Goal: Task Accomplishment & Management: Use online tool/utility

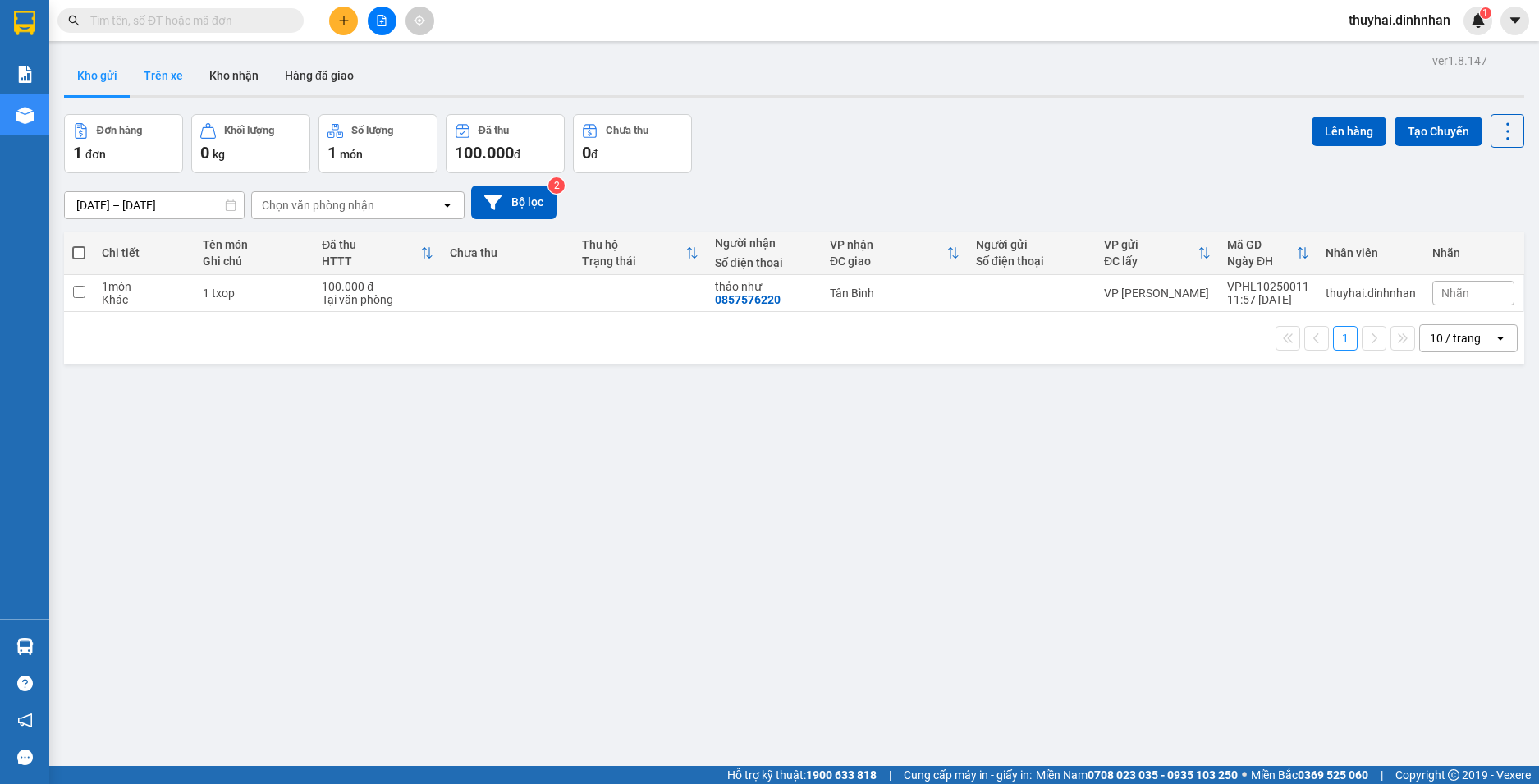
click at [163, 81] on button "Trên xe" at bounding box center [163, 75] width 66 height 39
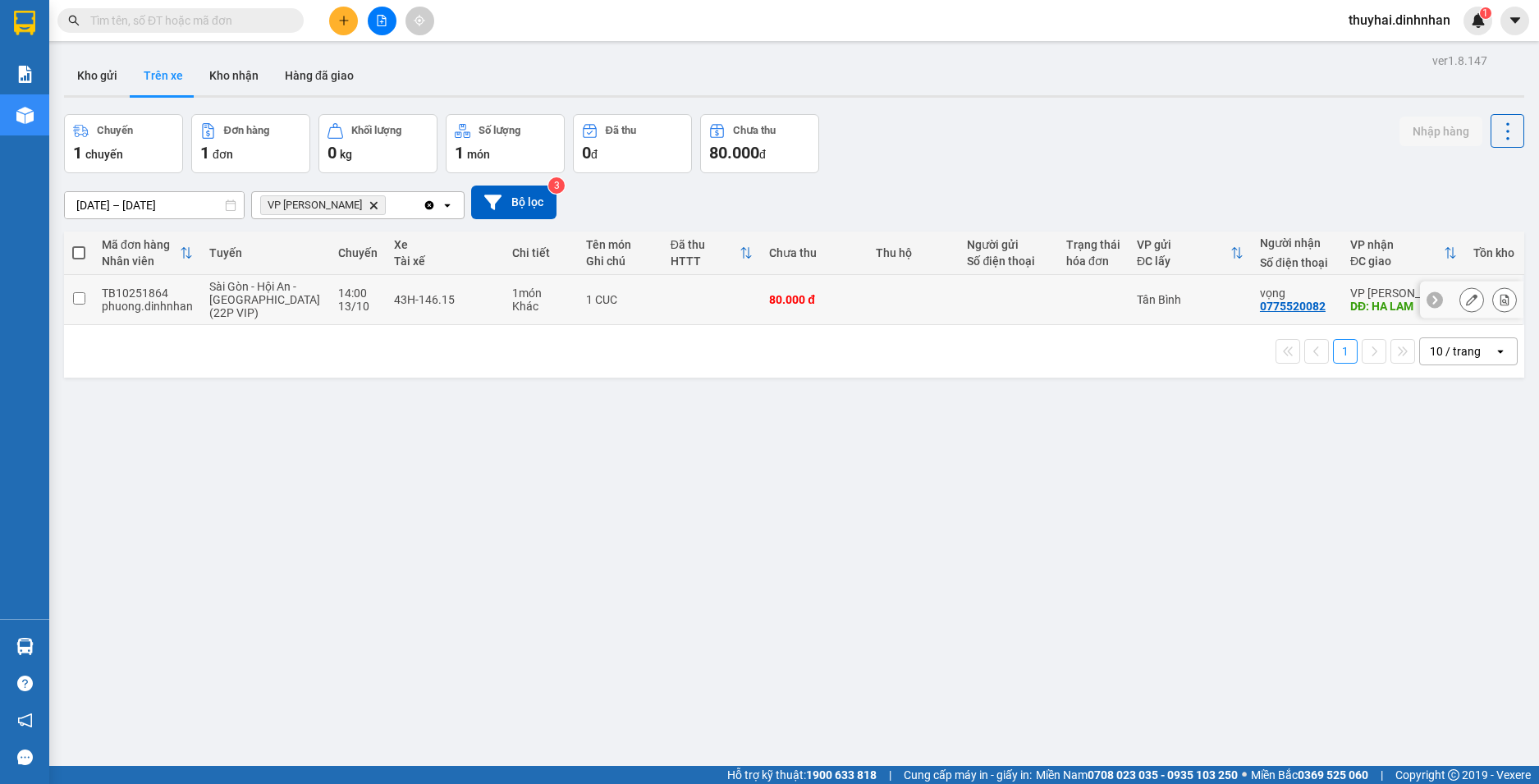
click at [73, 301] on input "checkbox" at bounding box center [79, 298] width 12 height 12
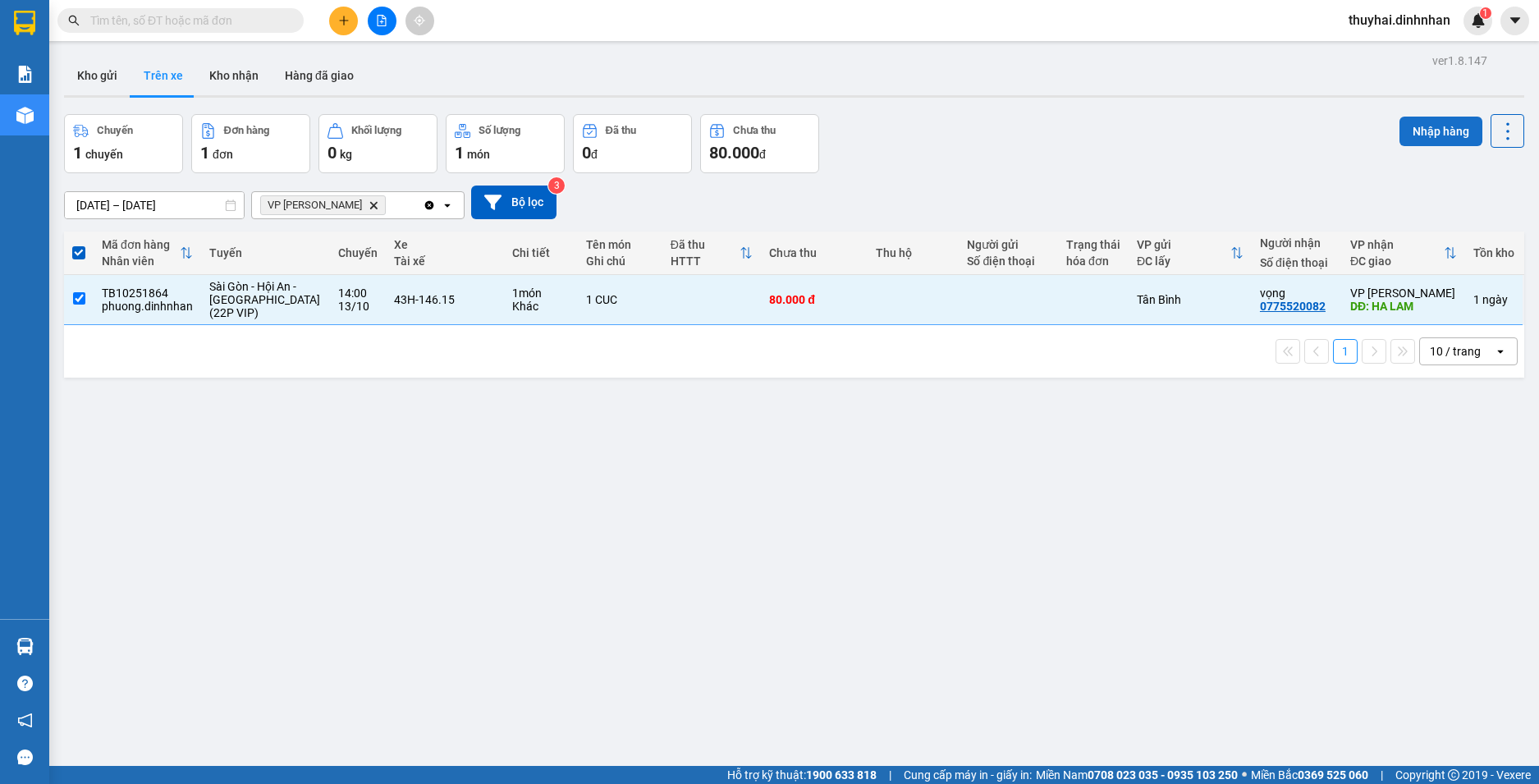
click at [1413, 130] on button "Nhập hàng" at bounding box center [1441, 131] width 83 height 30
checkbox input "false"
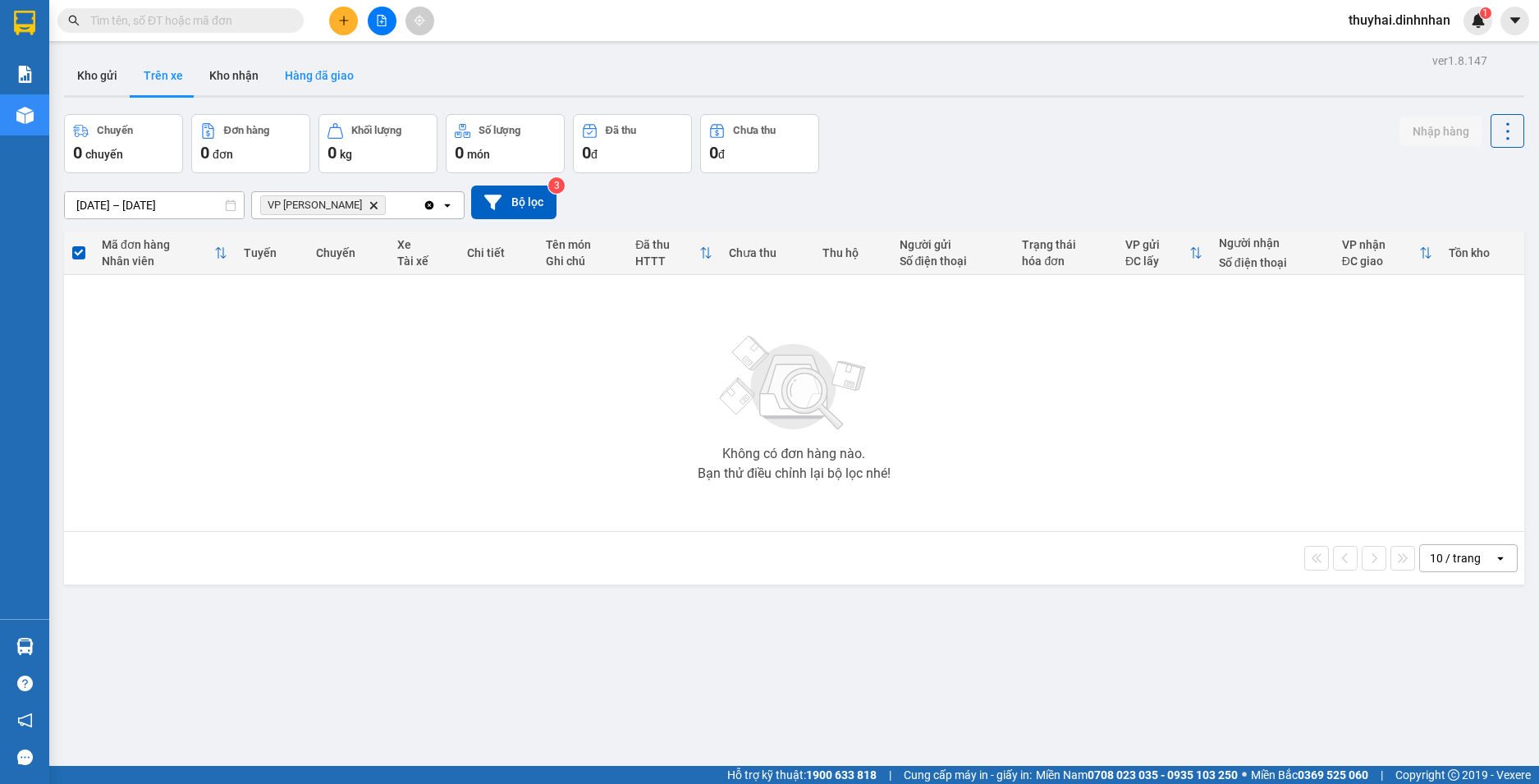
click at [301, 76] on button "Hàng đã giao" at bounding box center [319, 75] width 96 height 39
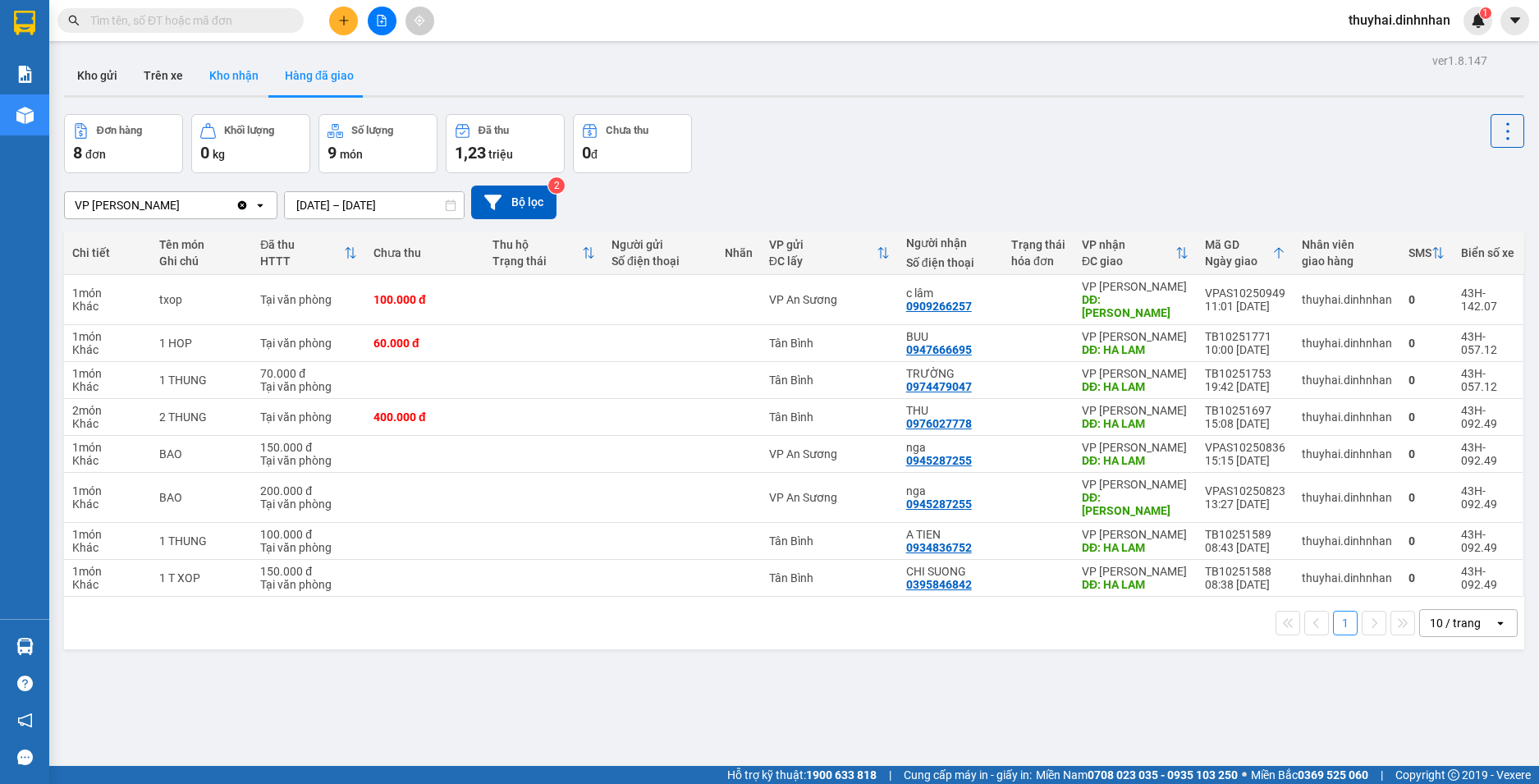
click at [243, 82] on button "Kho nhận" at bounding box center [233, 75] width 76 height 39
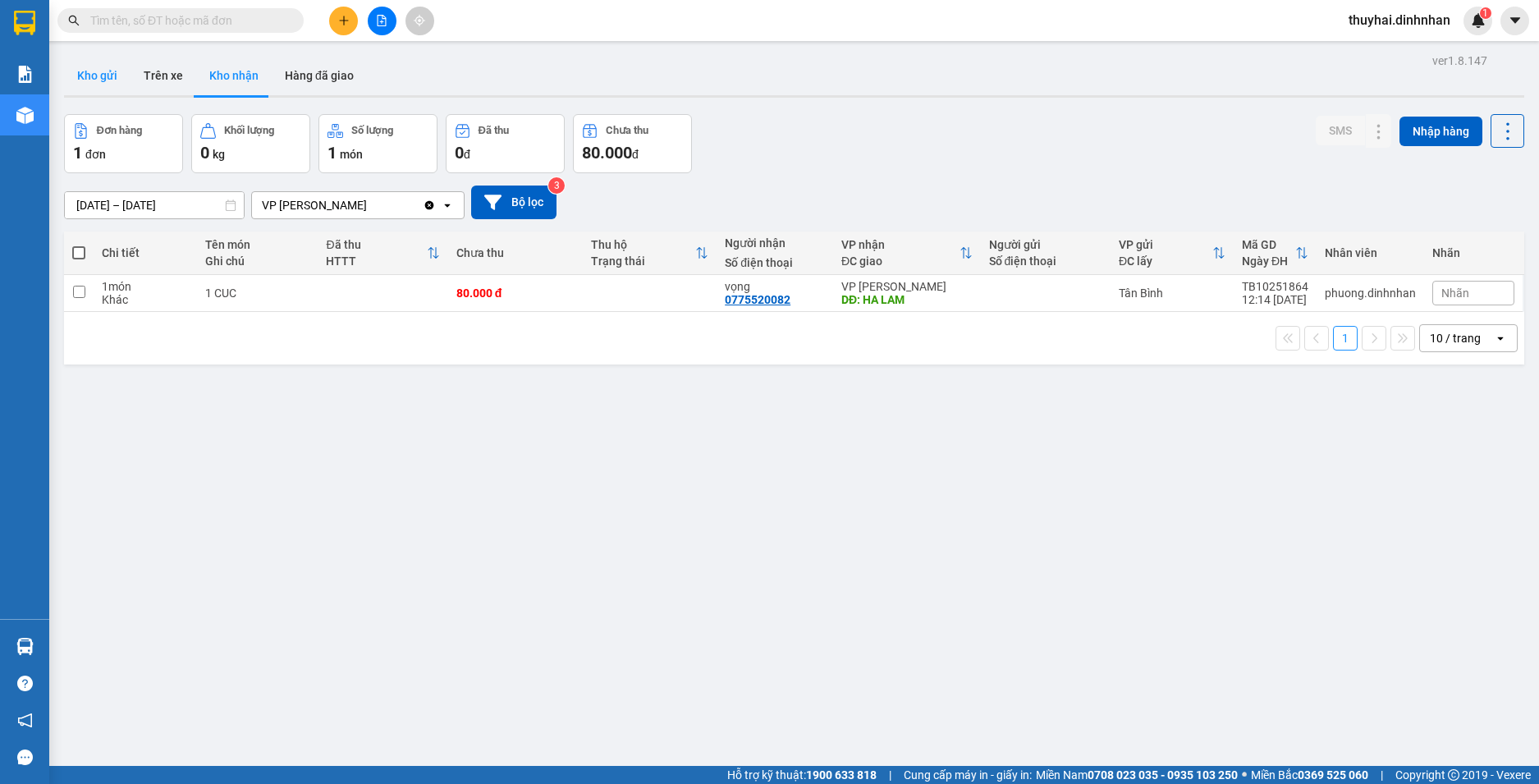
click at [105, 71] on button "Kho gửi" at bounding box center [97, 75] width 66 height 39
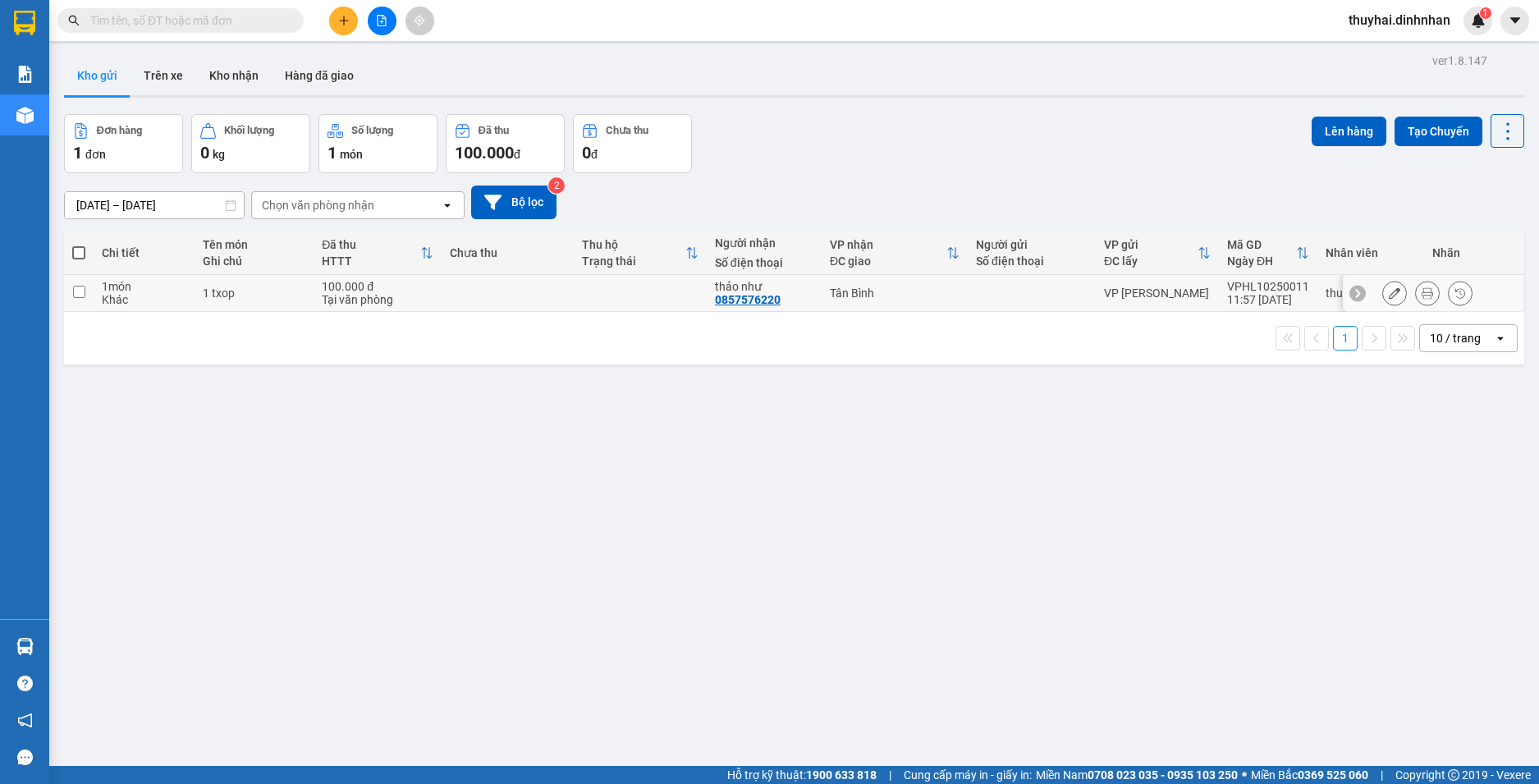
click at [84, 288] on input "checkbox" at bounding box center [79, 292] width 12 height 12
checkbox input "true"
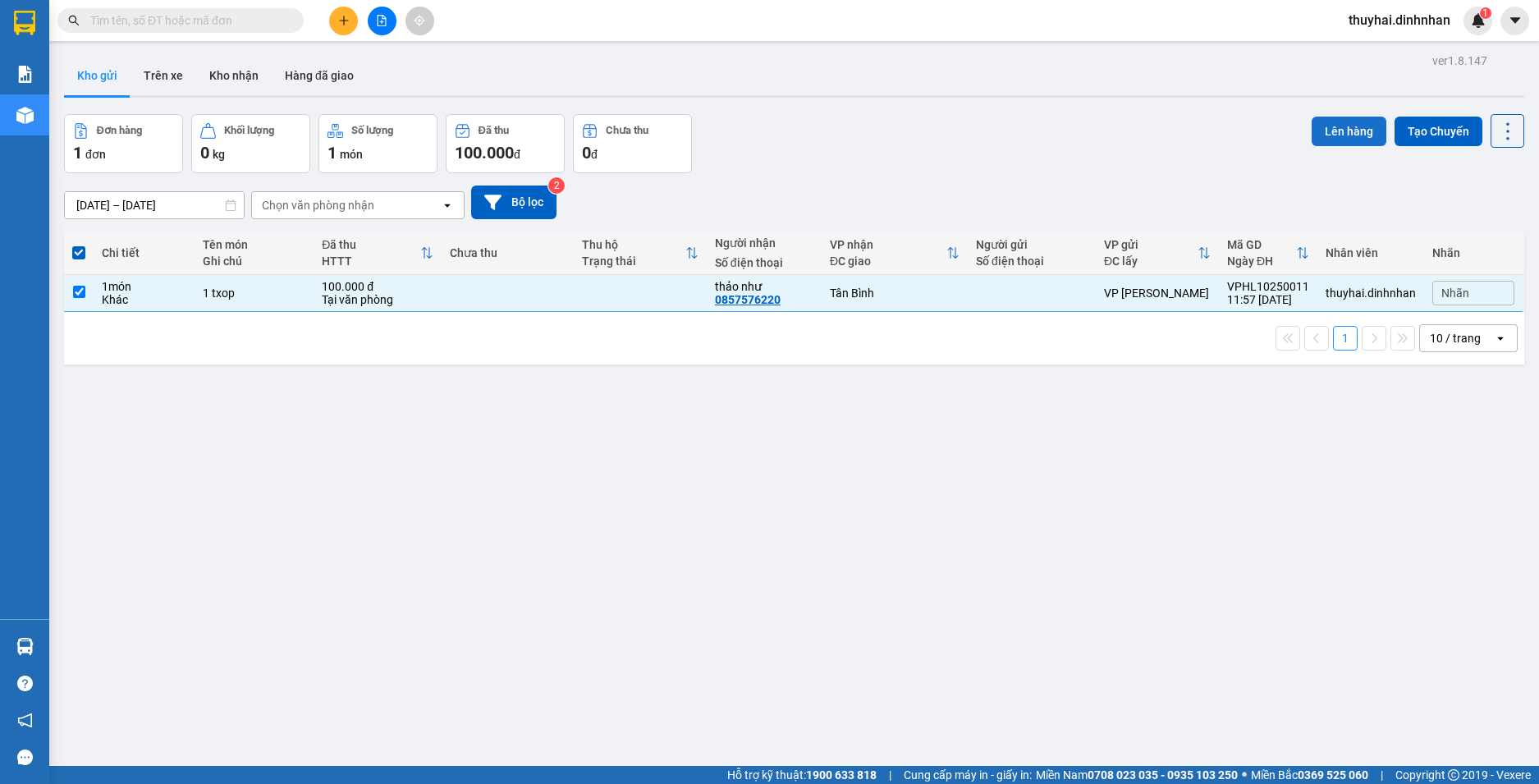
click at [1345, 131] on button "Lên hàng" at bounding box center [1349, 131] width 75 height 30
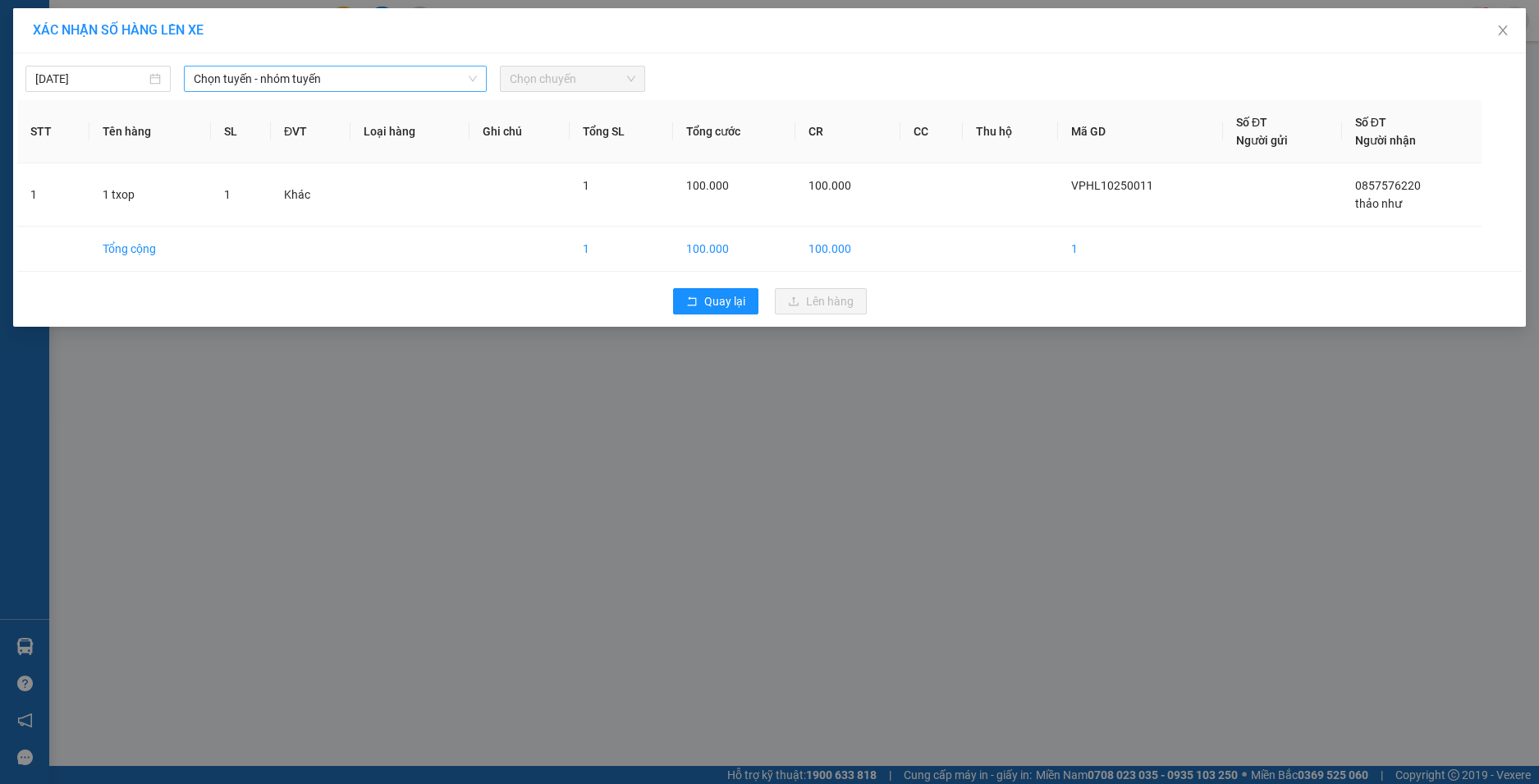
click at [468, 77] on icon "down" at bounding box center [473, 79] width 10 height 10
click at [479, 76] on div "Chọn tuyến - nhóm tuyến" at bounding box center [335, 79] width 303 height 27
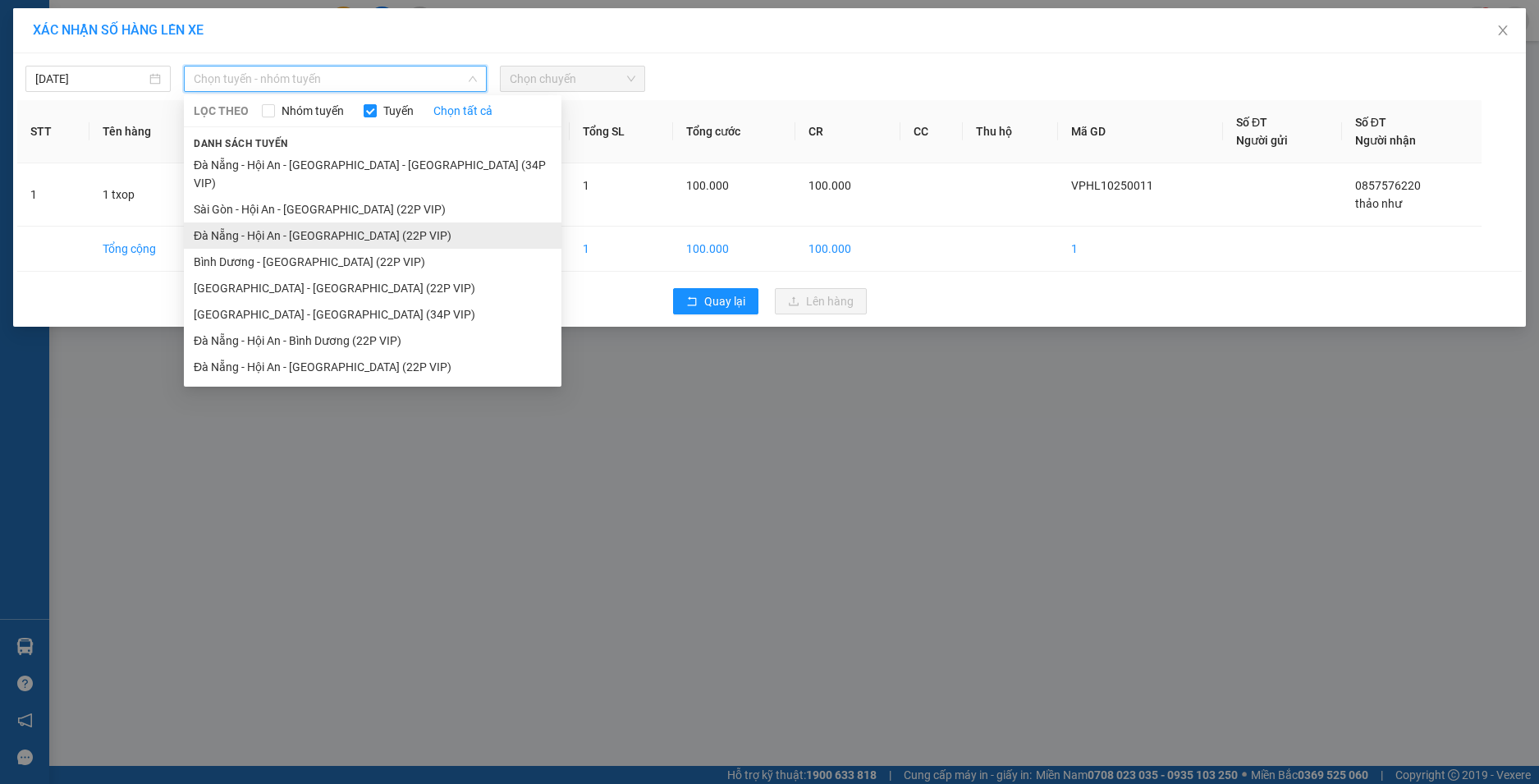
click at [367, 223] on li "Đà Nẵng - Hội An - [GEOGRAPHIC_DATA] (22P VIP)" at bounding box center [372, 236] width 378 height 27
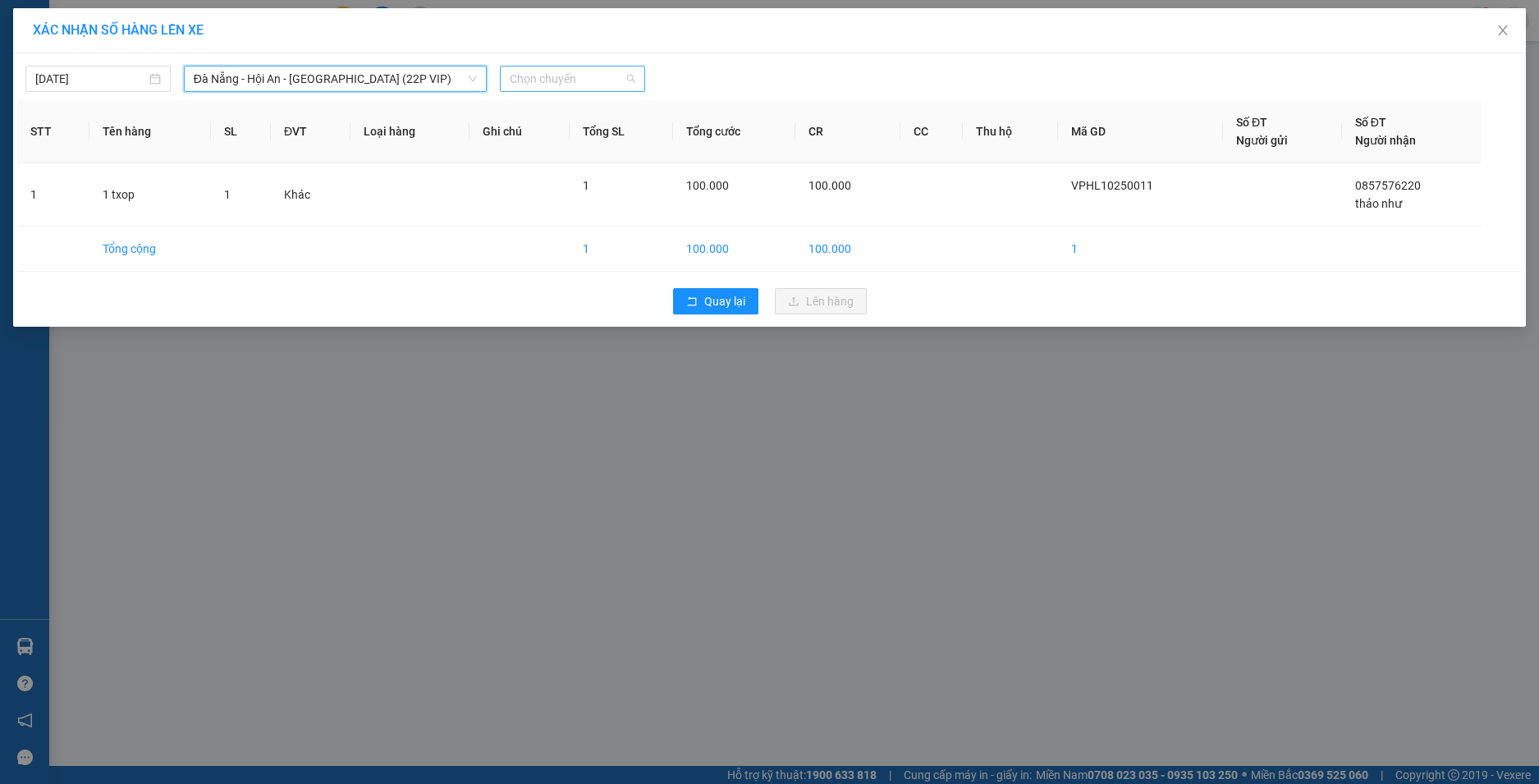
click at [621, 82] on span "Chọn chuyến" at bounding box center [572, 79] width 125 height 25
click at [452, 79] on span "Đà Nẵng - Hội An - [GEOGRAPHIC_DATA] (22P VIP)" at bounding box center [335, 79] width 283 height 25
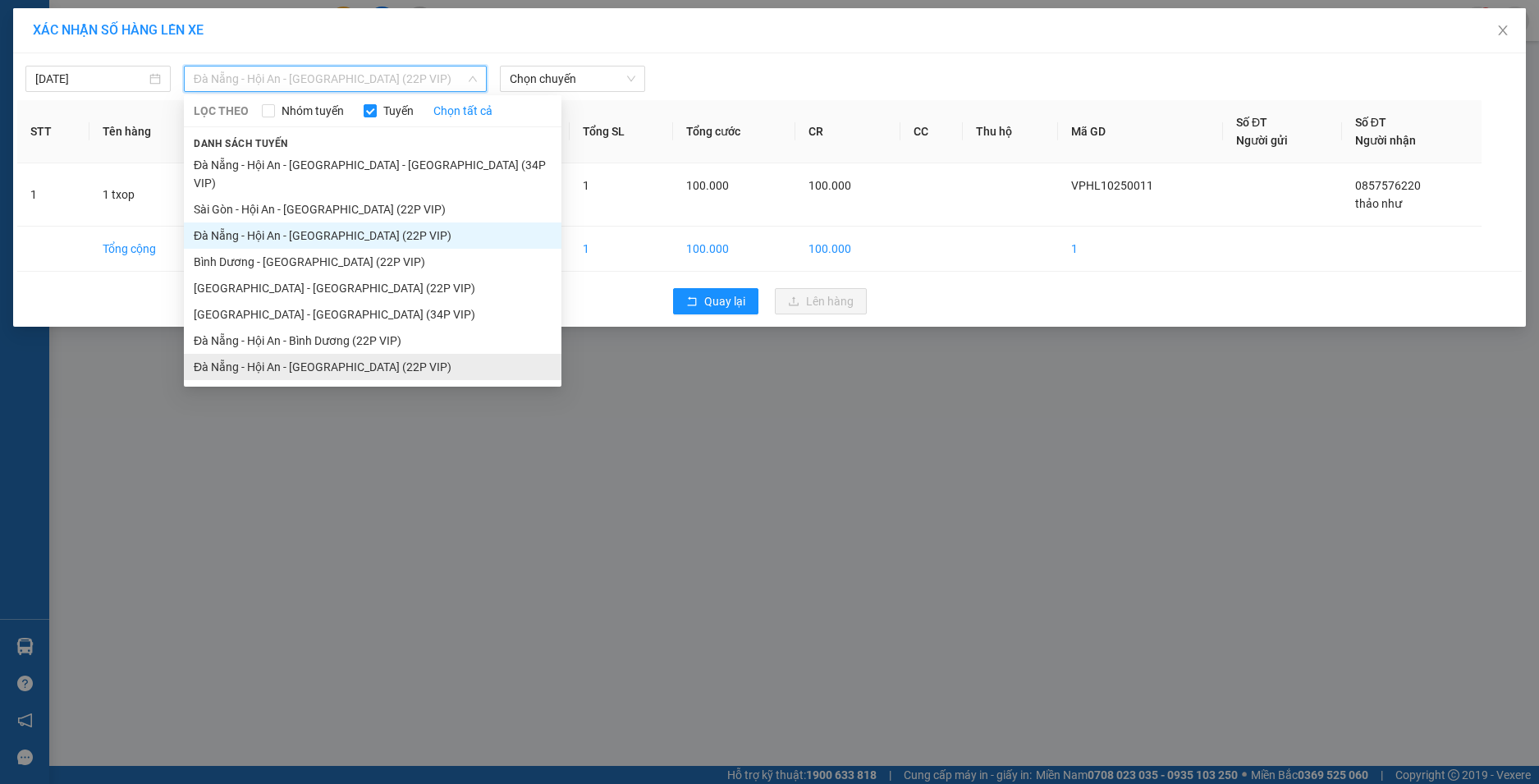
drag, startPoint x: 317, startPoint y: 341, endPoint x: 428, endPoint y: 254, distance: 141.0
click at [318, 354] on li "Đà Nẵng - Hội An - [GEOGRAPHIC_DATA] (22P VIP)" at bounding box center [372, 367] width 378 height 27
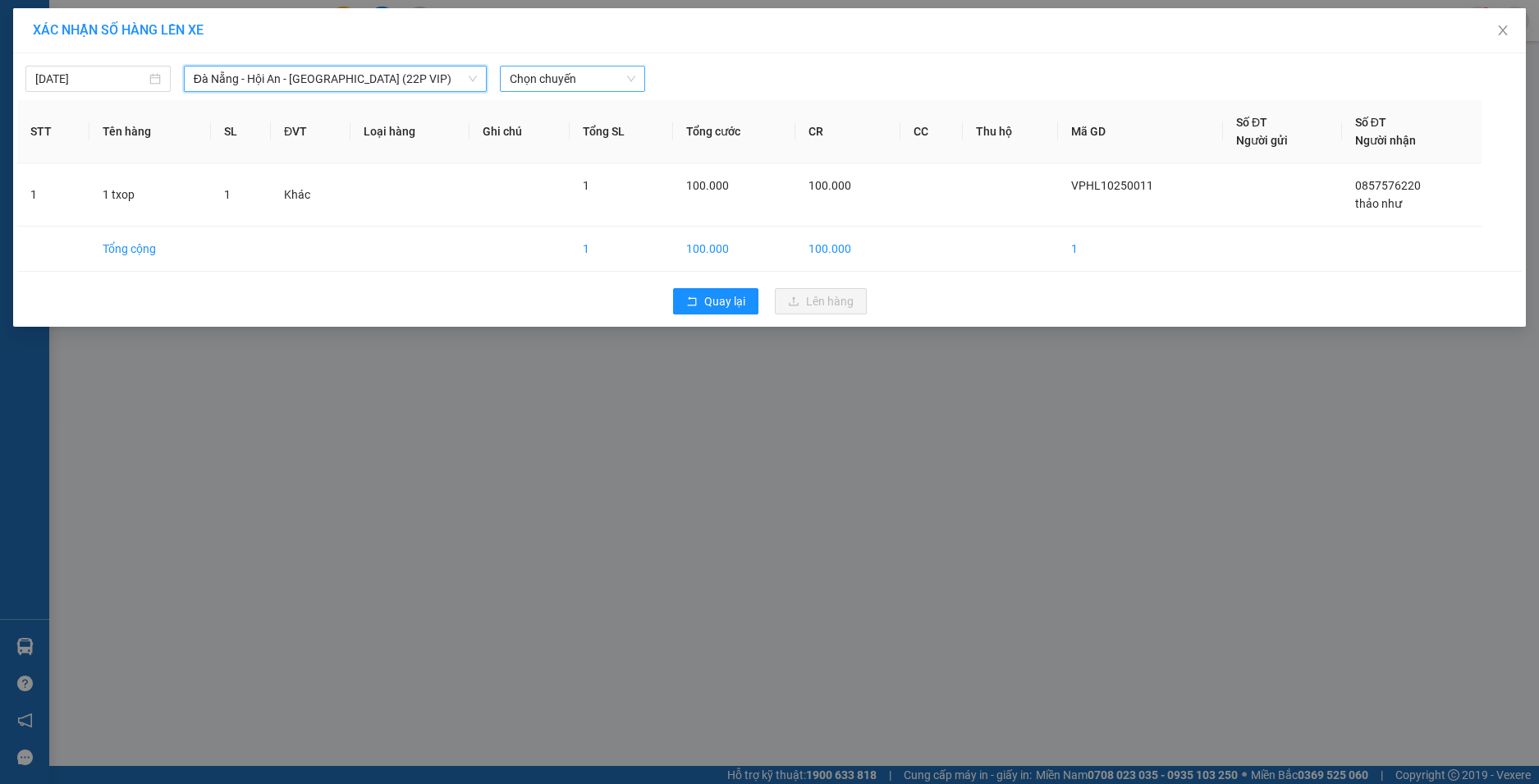
click at [624, 79] on span "Chọn chuyến" at bounding box center [572, 79] width 125 height 25
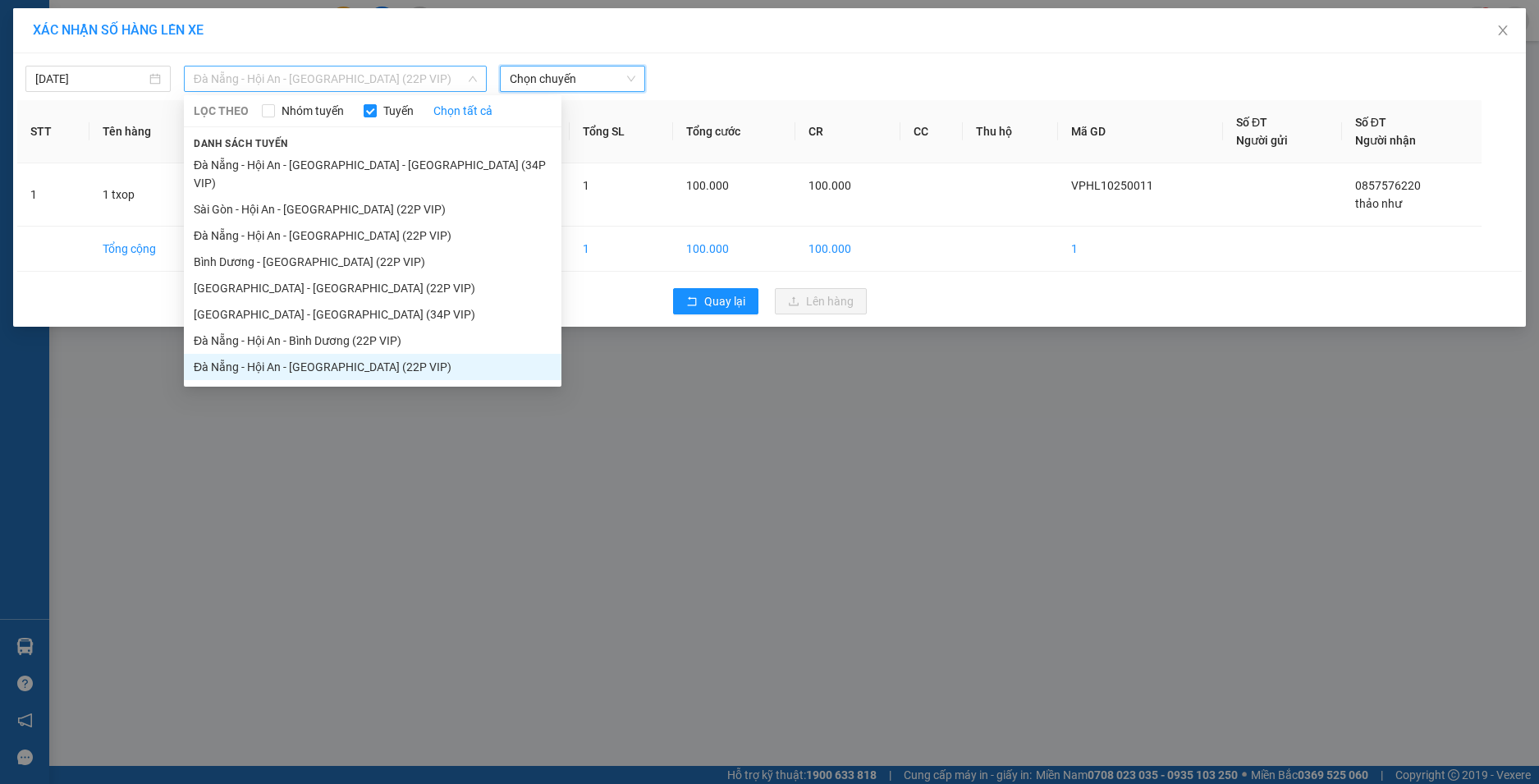
click at [444, 80] on span "Đà Nẵng - Hội An - [GEOGRAPHIC_DATA] (22P VIP)" at bounding box center [335, 79] width 283 height 25
drag, startPoint x: 347, startPoint y: 321, endPoint x: 398, endPoint y: 267, distance: 74.3
click at [351, 327] on li "Đà Nẵng - Hội An - Bình Dương (22P VIP)" at bounding box center [372, 341] width 378 height 27
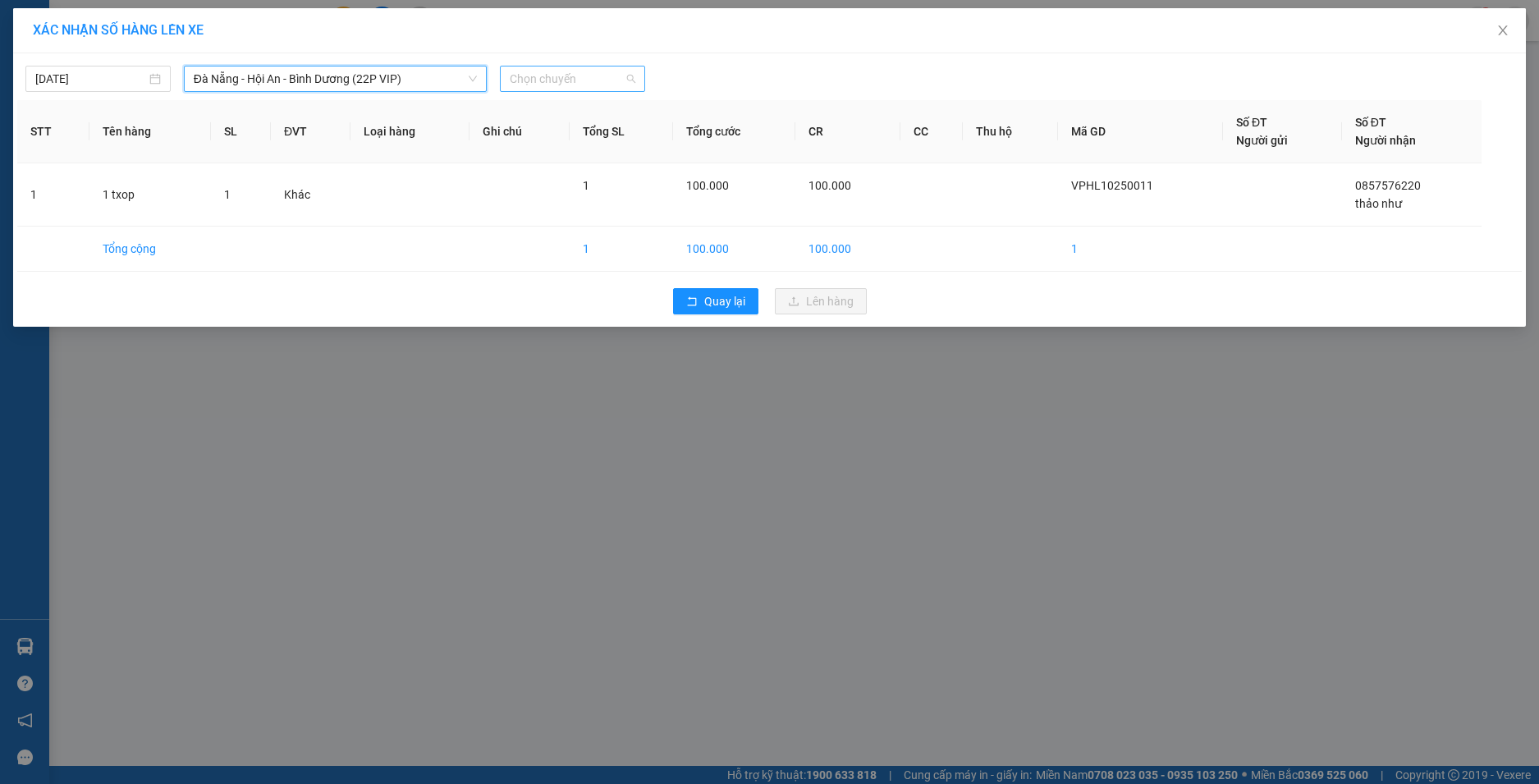
click at [624, 84] on span "Chọn chuyến" at bounding box center [572, 79] width 125 height 25
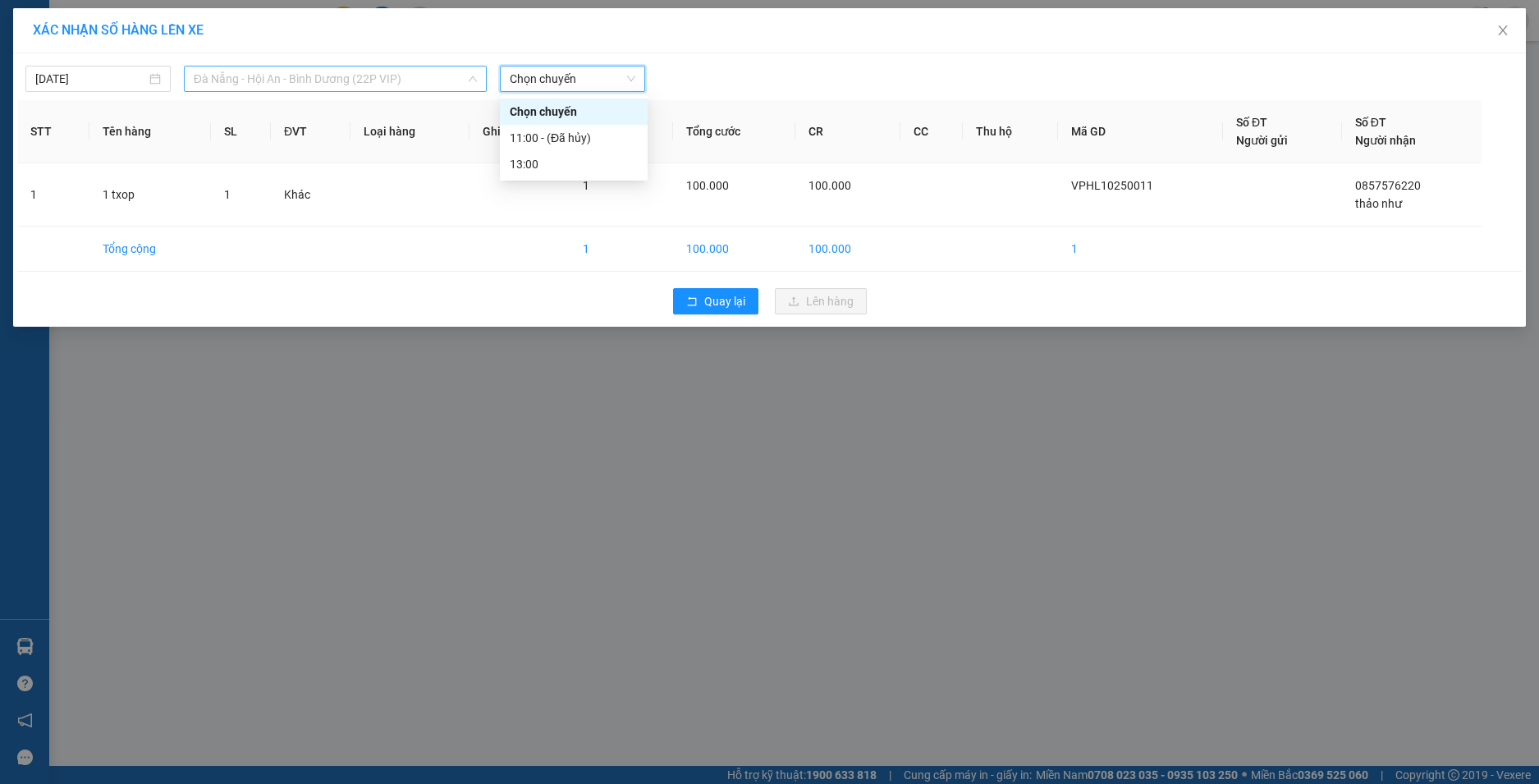
click at [465, 84] on span "Đà Nẵng - Hội An - Bình Dương (22P VIP)" at bounding box center [335, 79] width 283 height 25
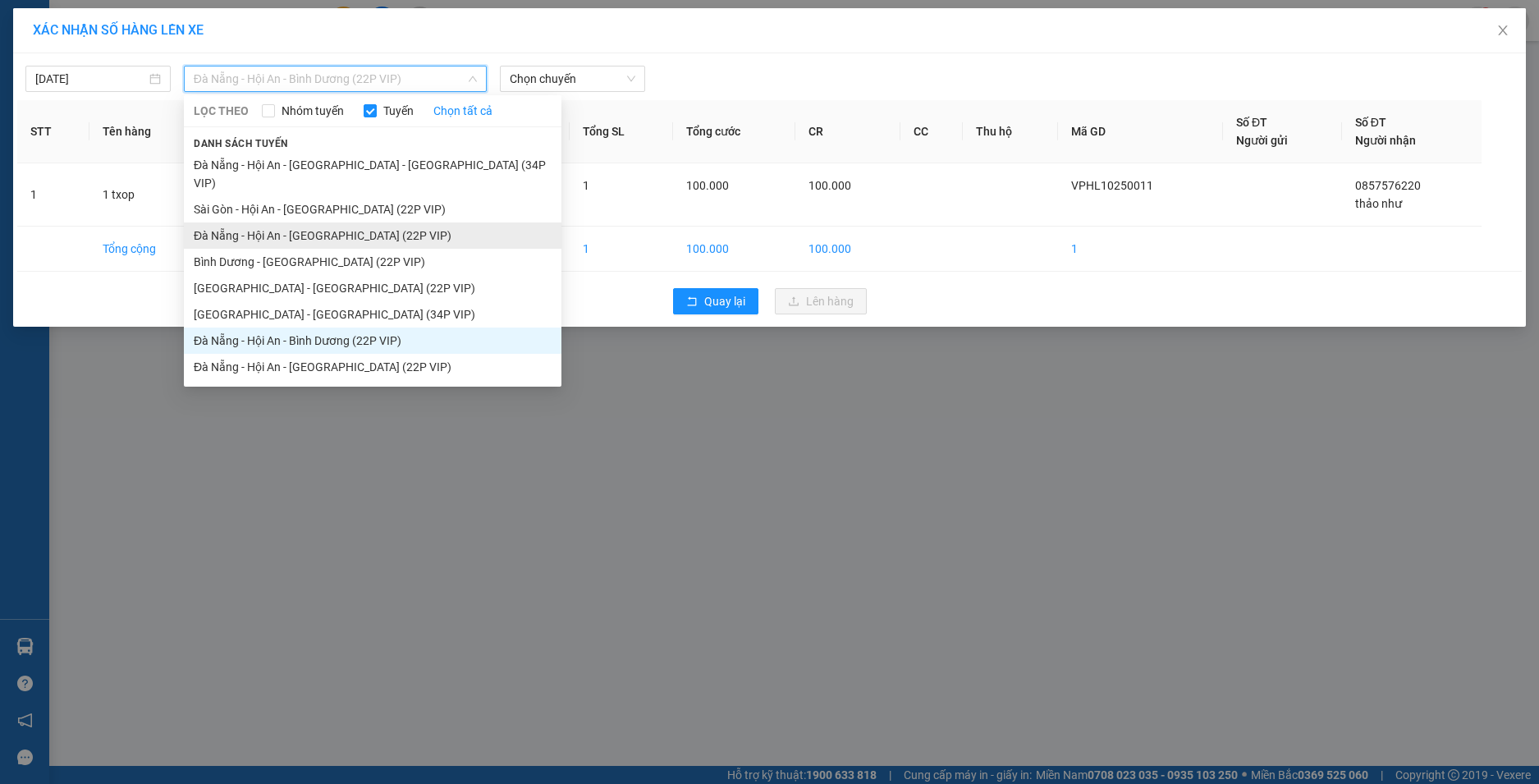
click at [347, 223] on li "Đà Nẵng - Hội An - [GEOGRAPHIC_DATA] (22P VIP)" at bounding box center [372, 236] width 378 height 27
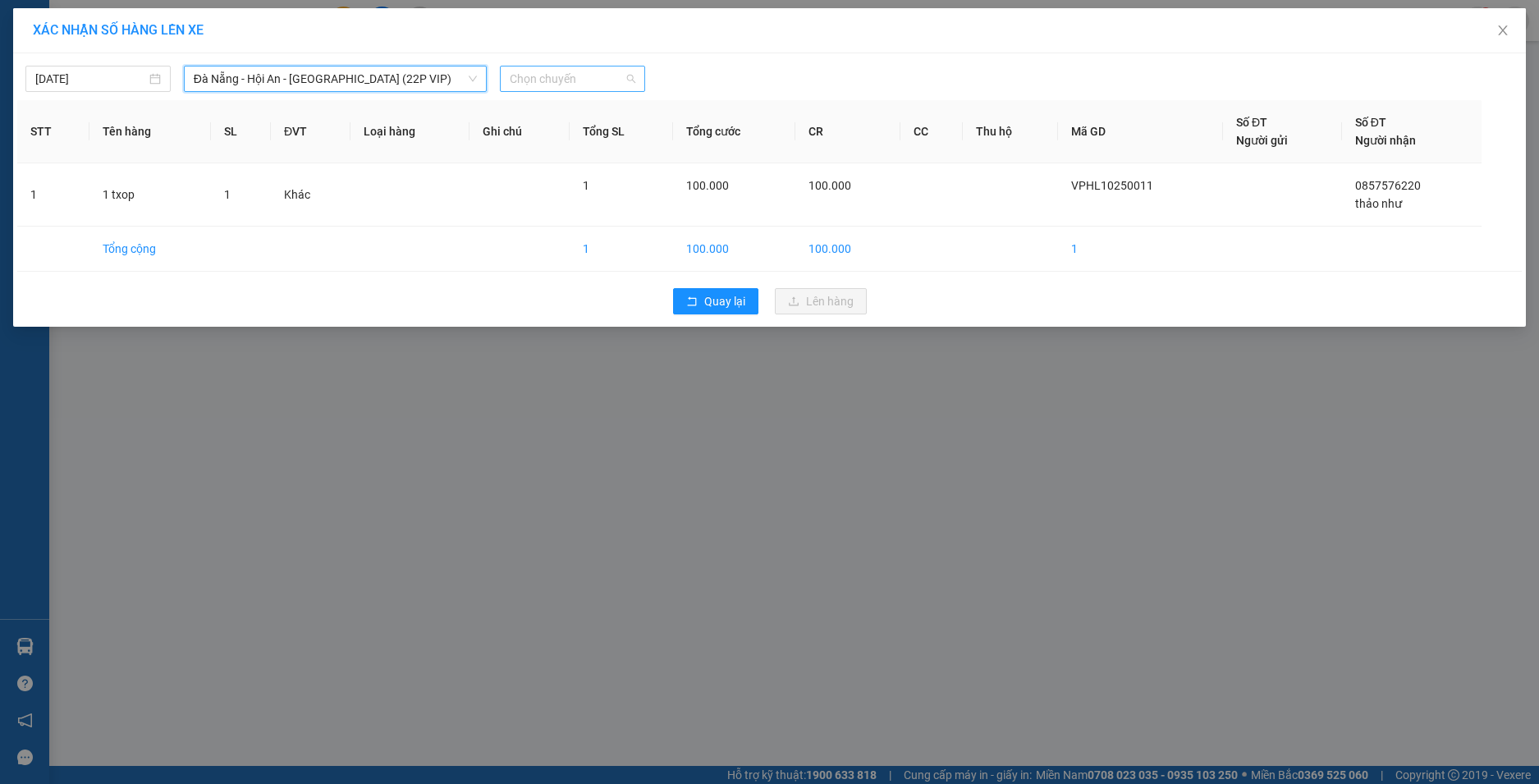
click at [634, 78] on span "Chọn chuyến" at bounding box center [572, 79] width 125 height 25
click at [603, 160] on div "12:00 (TC) - 43H-142.07" at bounding box center [574, 164] width 128 height 18
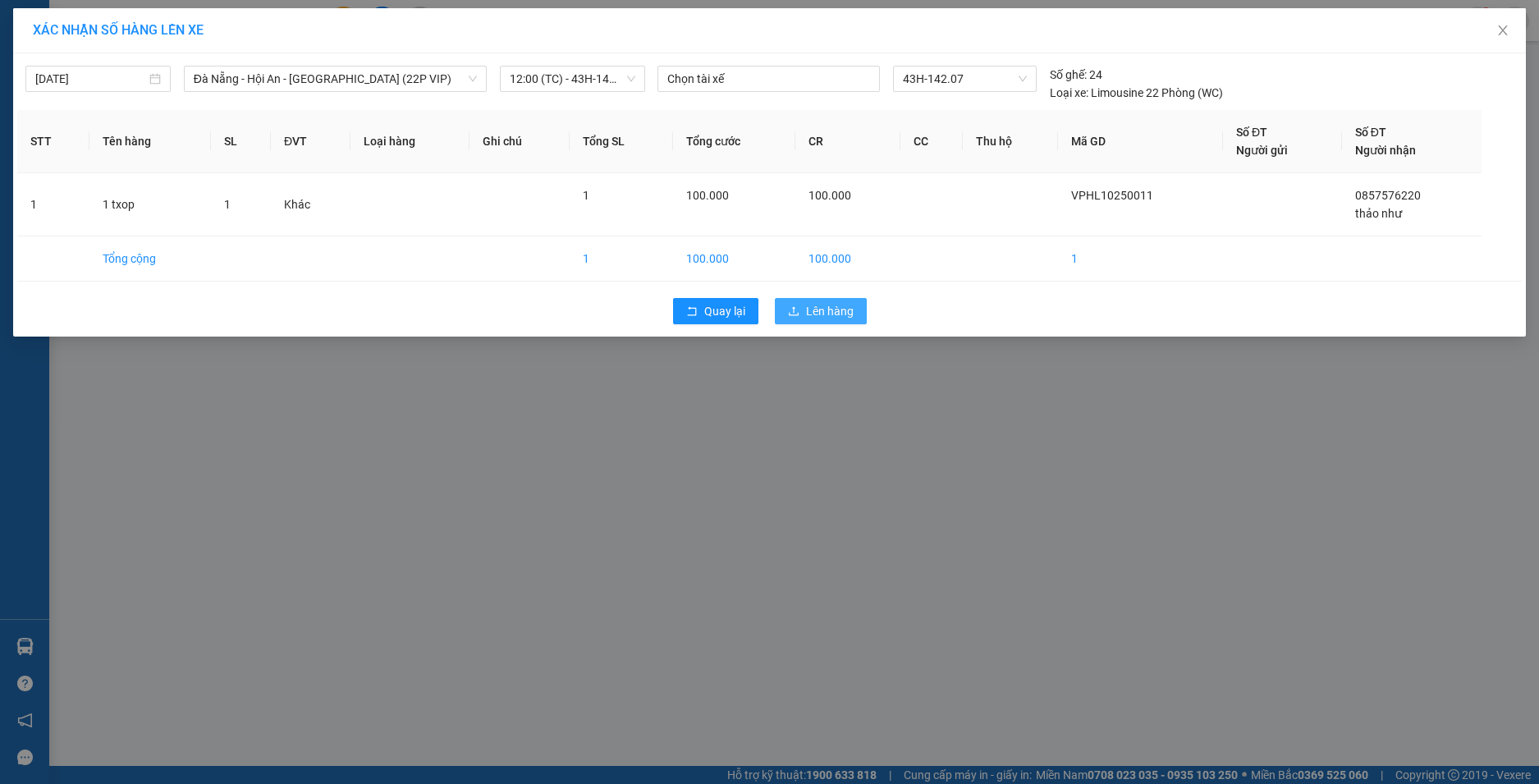
click at [816, 312] on span "Lên hàng" at bounding box center [829, 311] width 47 height 18
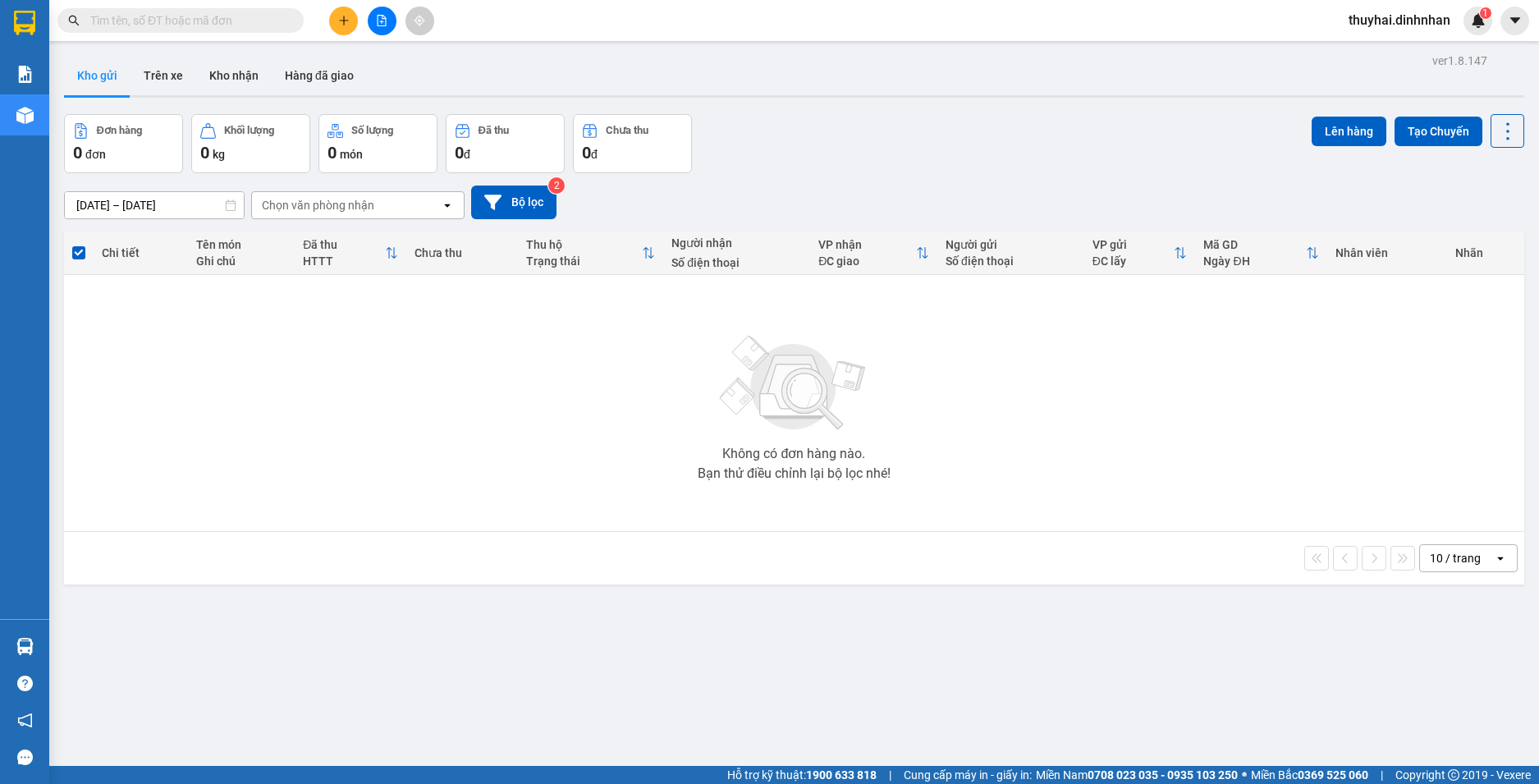
click at [81, 247] on span at bounding box center [79, 252] width 13 height 13
click at [79, 245] on input "checkbox" at bounding box center [79, 245] width 0 height 0
drag, startPoint x: 174, startPoint y: 345, endPoint x: 173, endPoint y: 307, distance: 38.0
click at [174, 341] on div "Không có đơn hàng nào. Bạn thử điều chỉnh lại bộ lọc nhé!" at bounding box center [794, 403] width 1443 height 246
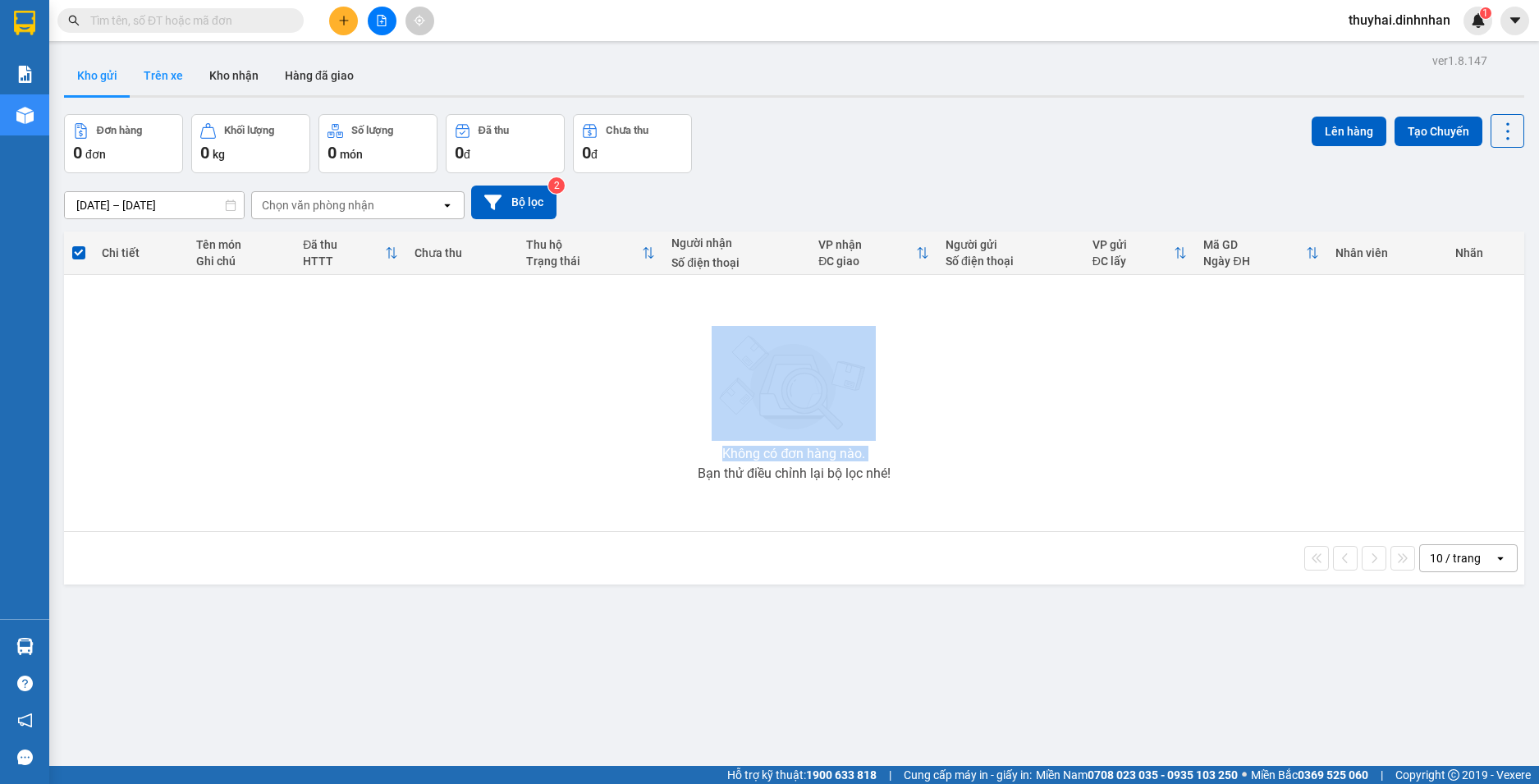
click at [181, 82] on button "Trên xe" at bounding box center [163, 75] width 66 height 39
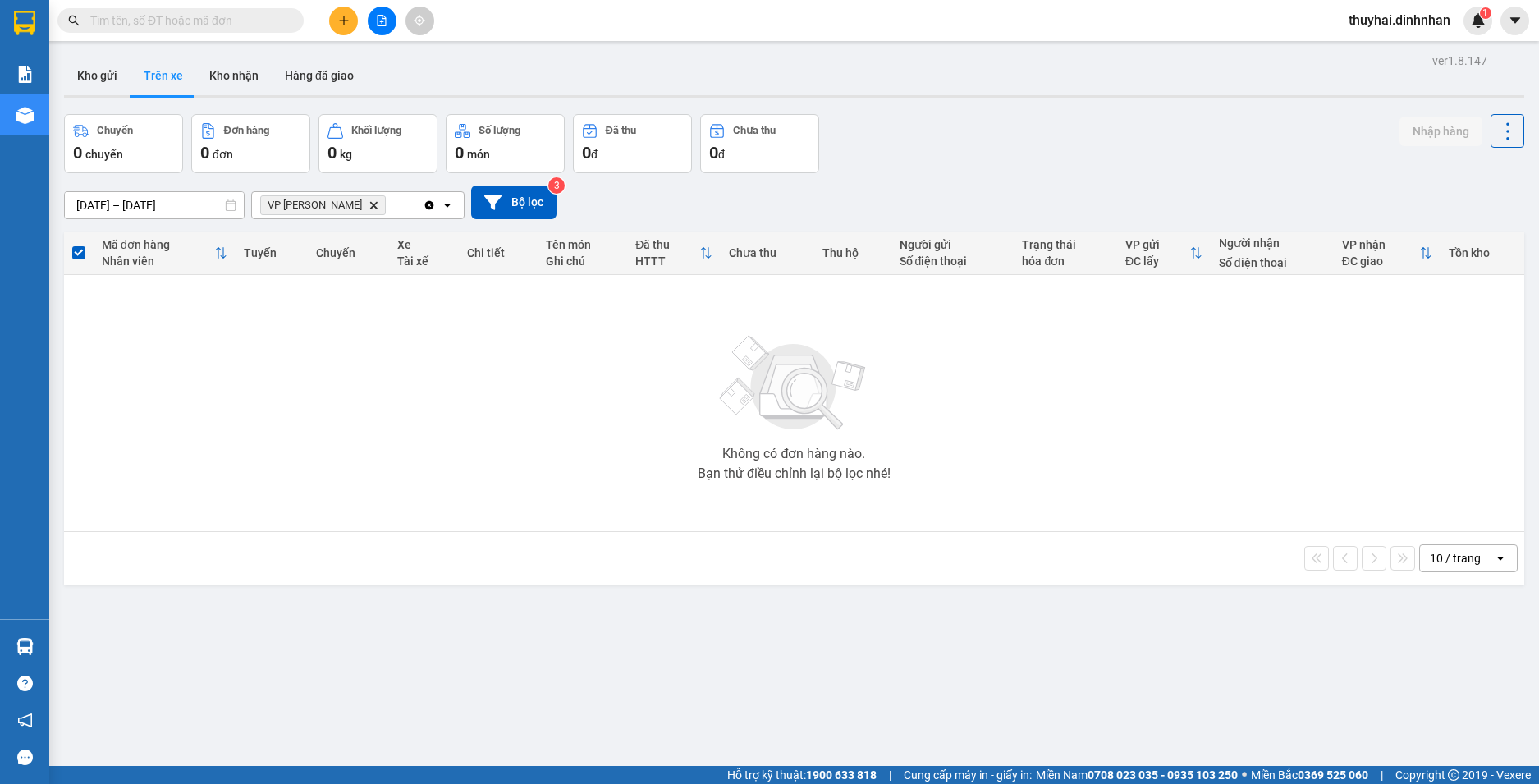
click at [429, 205] on icon "Clear all" at bounding box center [429, 205] width 13 height 13
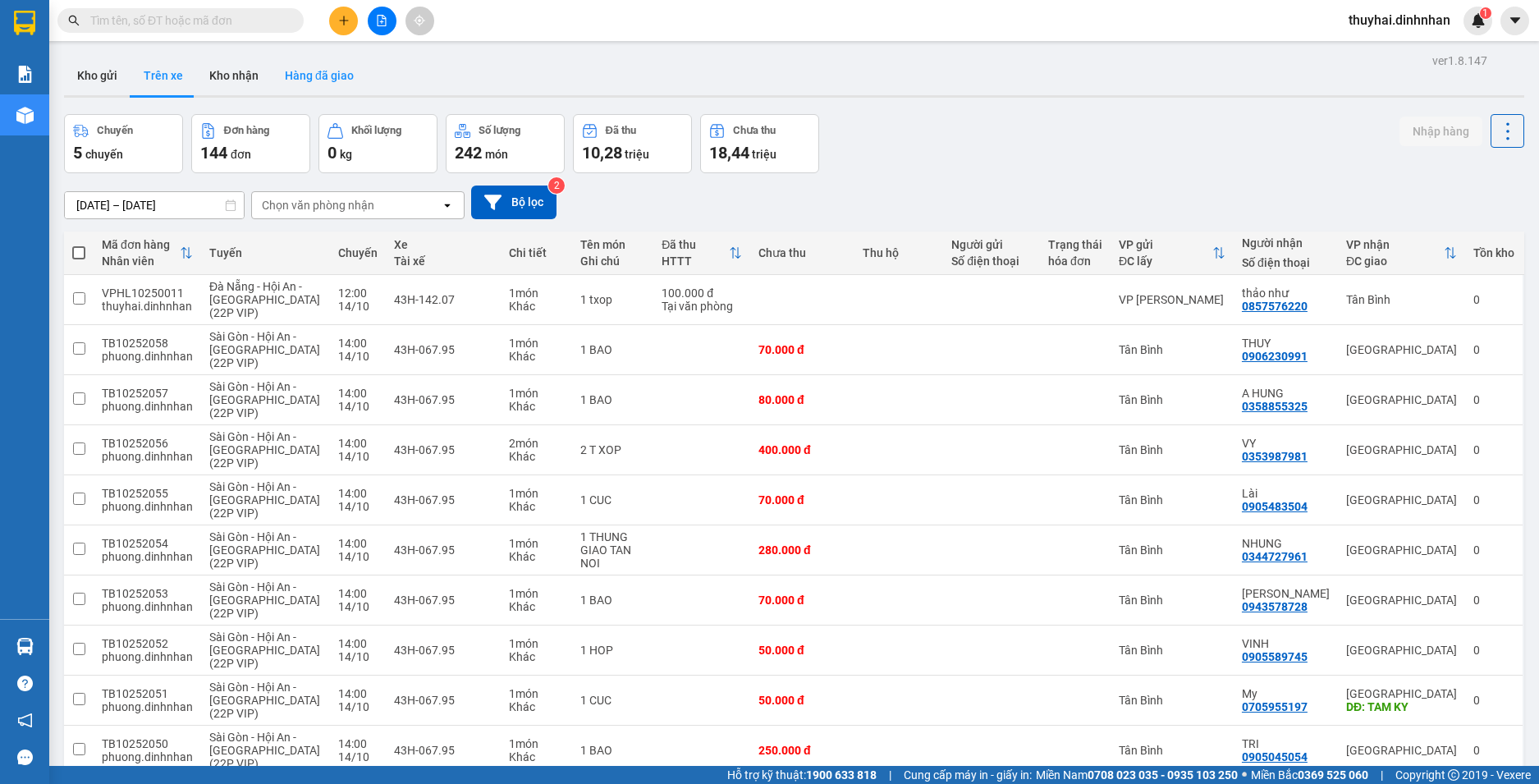
click at [312, 81] on button "Hàng đã giao" at bounding box center [319, 75] width 96 height 39
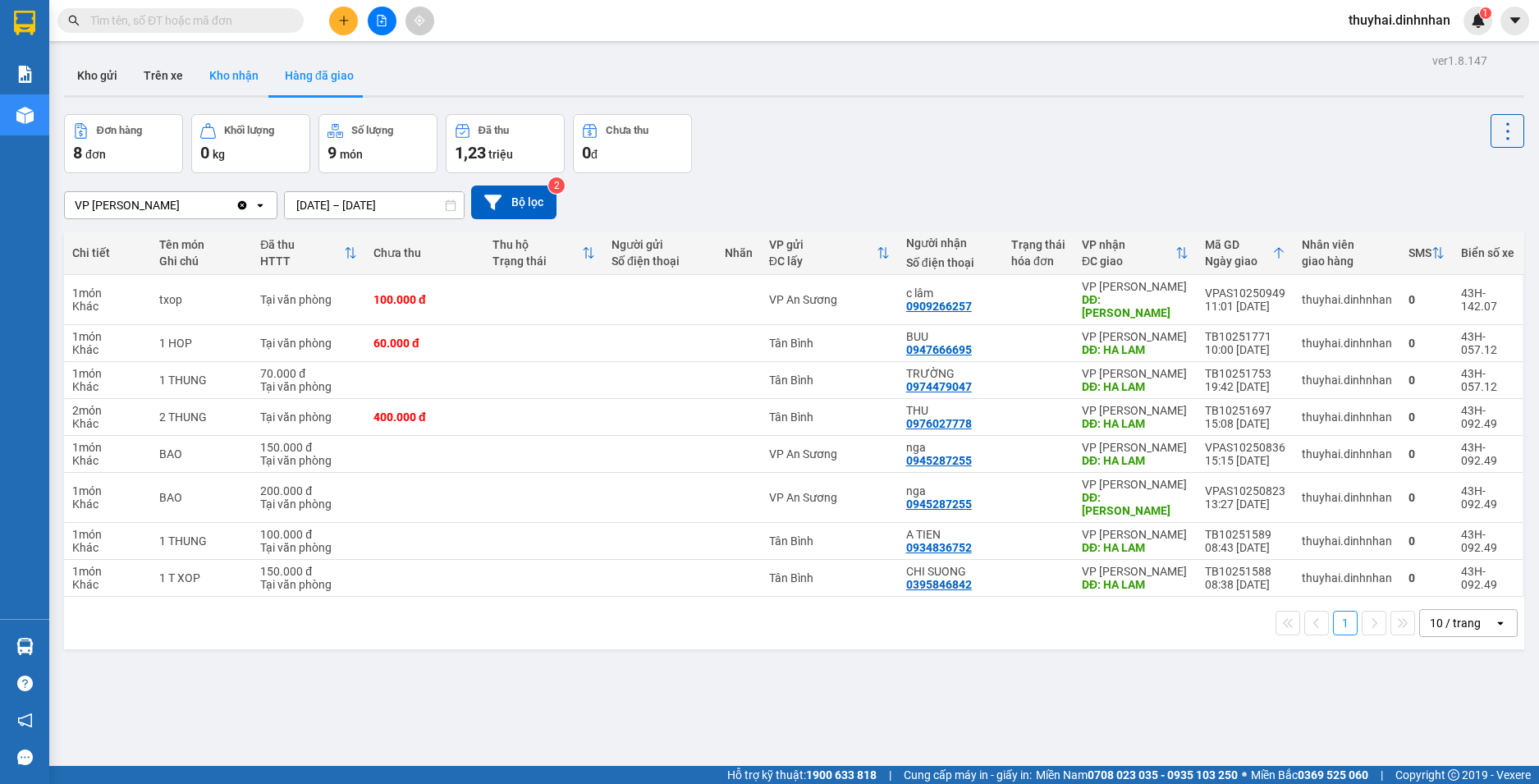
click at [227, 85] on button "Kho nhận" at bounding box center [233, 75] width 76 height 39
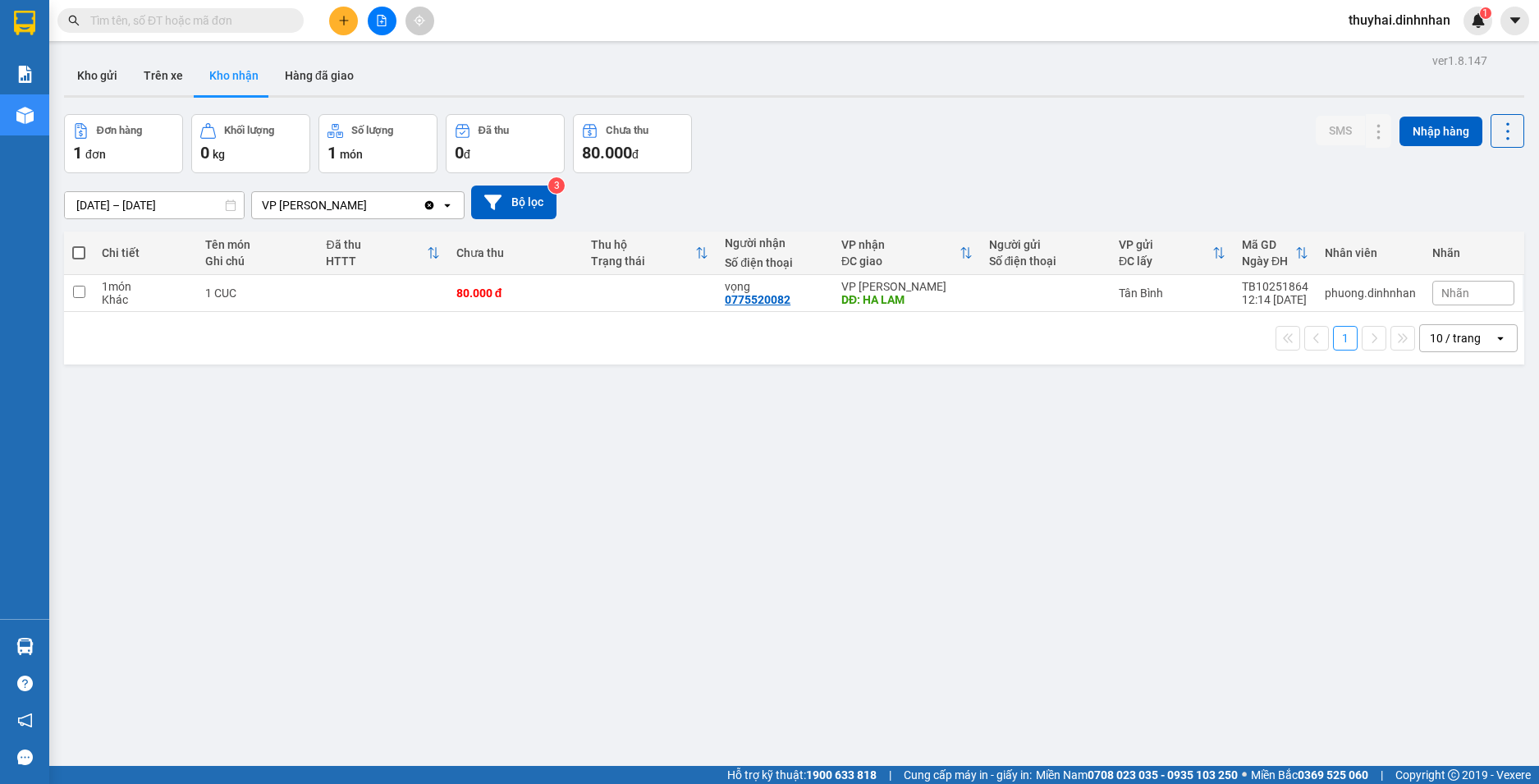
click at [196, 56] on button "Kho nhận" at bounding box center [233, 75] width 76 height 39
